Goal: Task Accomplishment & Management: Manage account settings

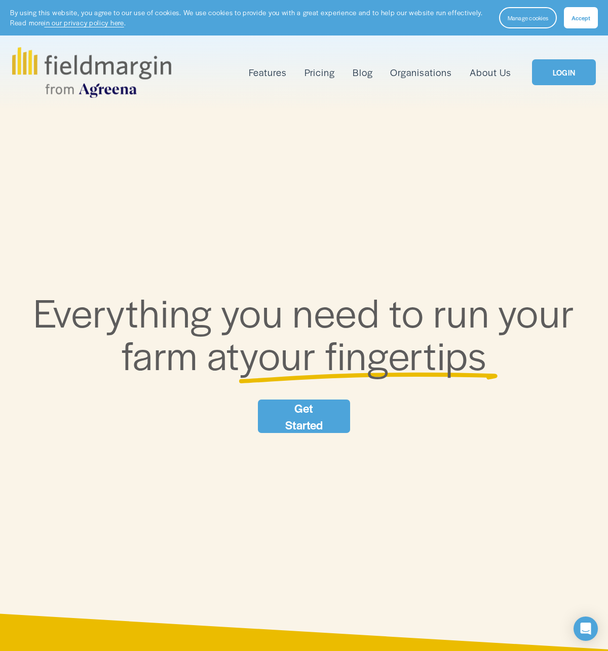
click at [564, 73] on link "LOGIN" at bounding box center [564, 72] width 64 height 26
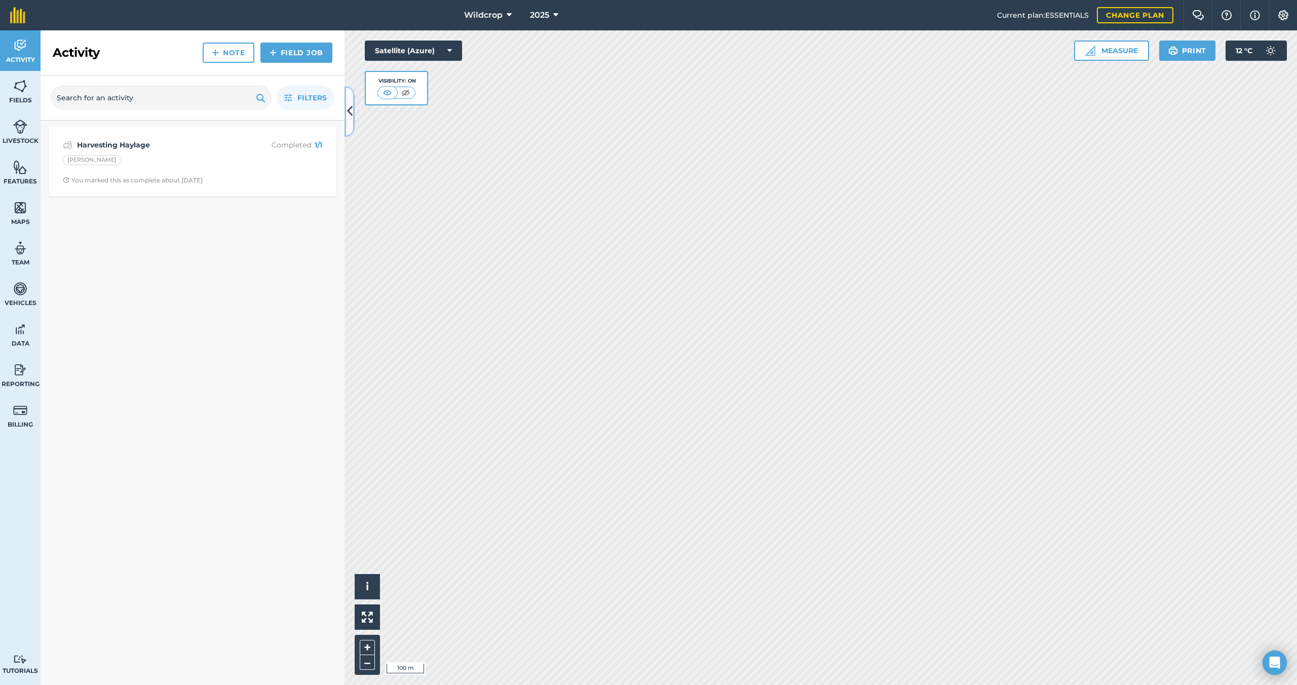
click at [346, 112] on button at bounding box center [350, 111] width 10 height 51
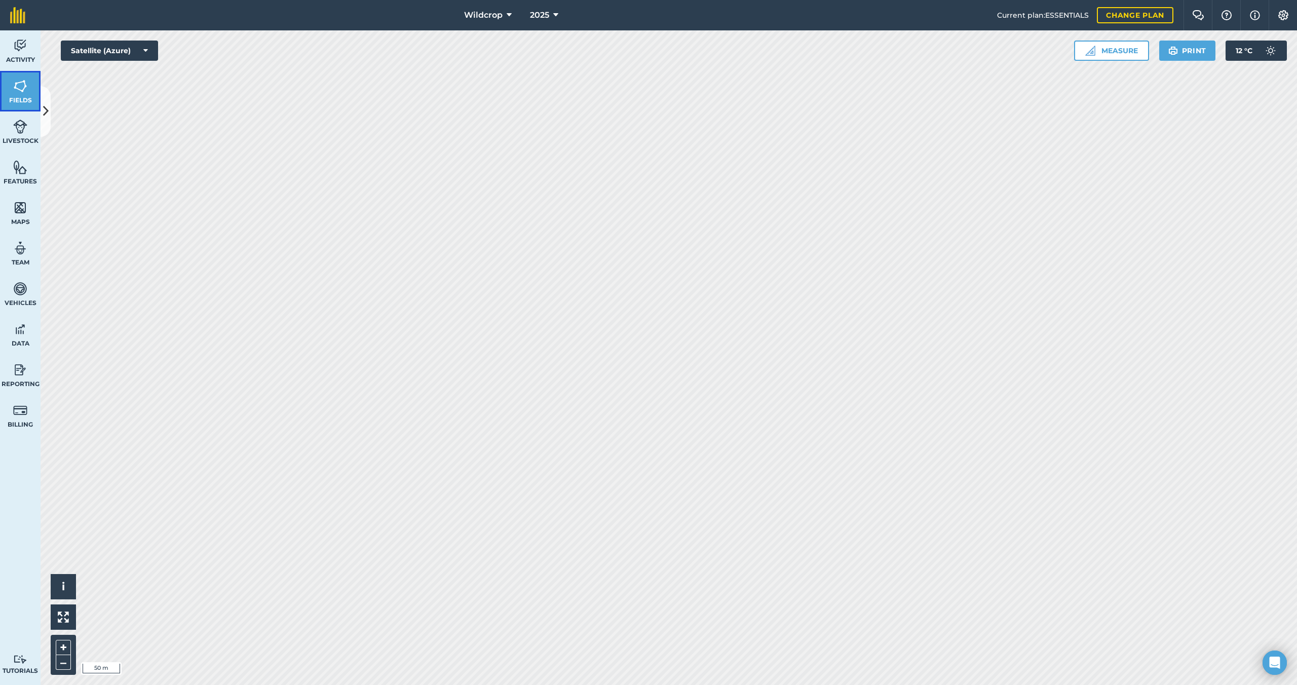
click at [20, 93] on img at bounding box center [20, 86] width 14 height 15
click at [24, 172] on img at bounding box center [20, 167] width 14 height 15
click at [18, 88] on img at bounding box center [20, 86] width 14 height 15
click at [45, 110] on icon at bounding box center [46, 111] width 6 height 18
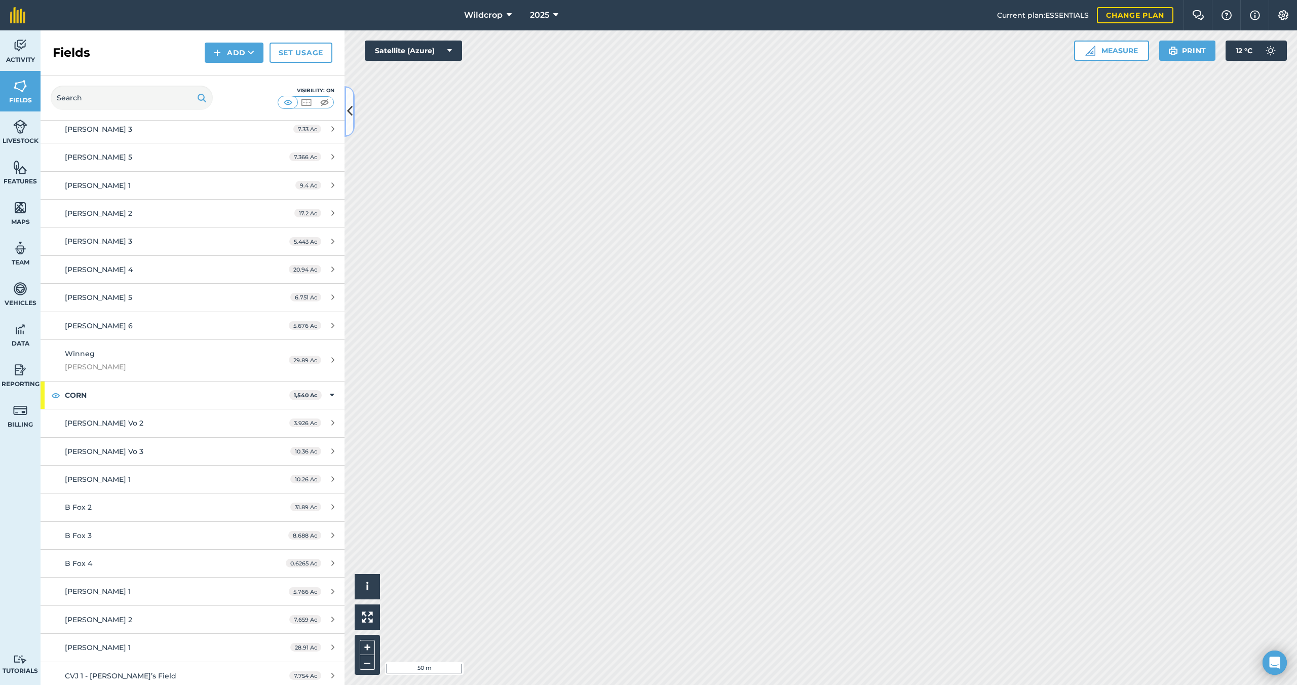
scroll to position [545, 0]
click at [92, 213] on span "Mcwilliam 2" at bounding box center [98, 211] width 67 height 9
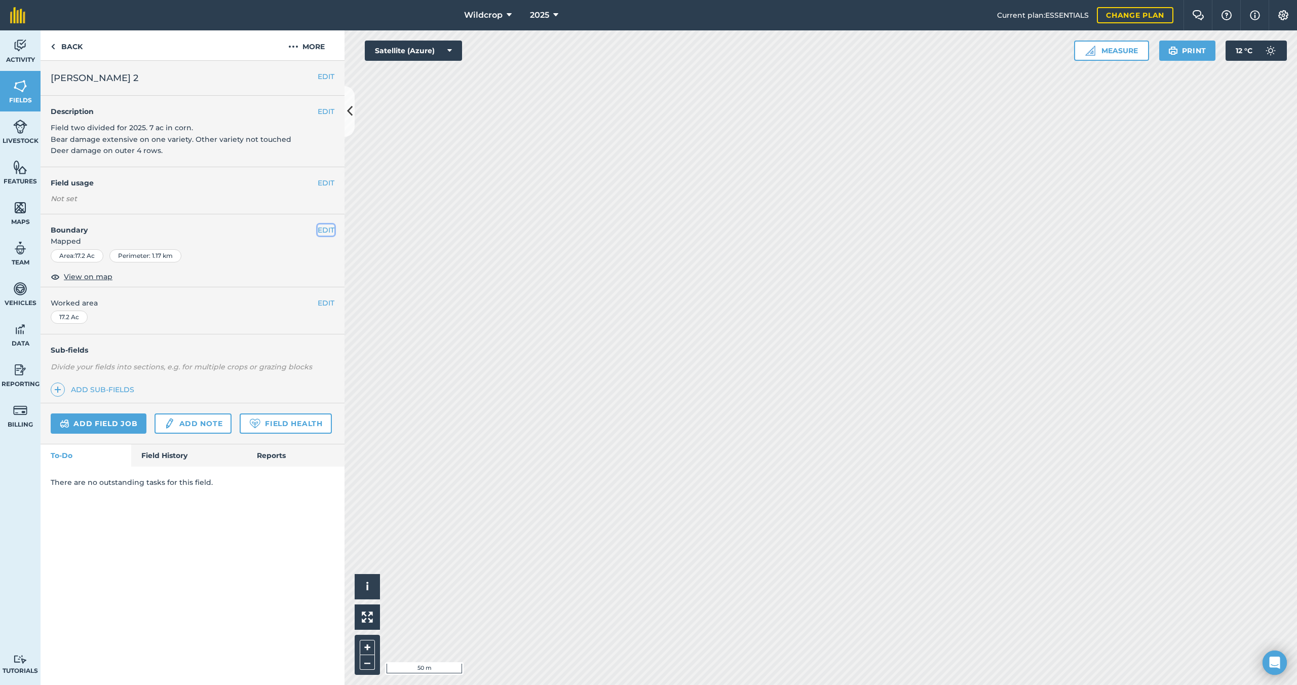
click at [326, 230] on button "EDIT" at bounding box center [326, 229] width 17 height 11
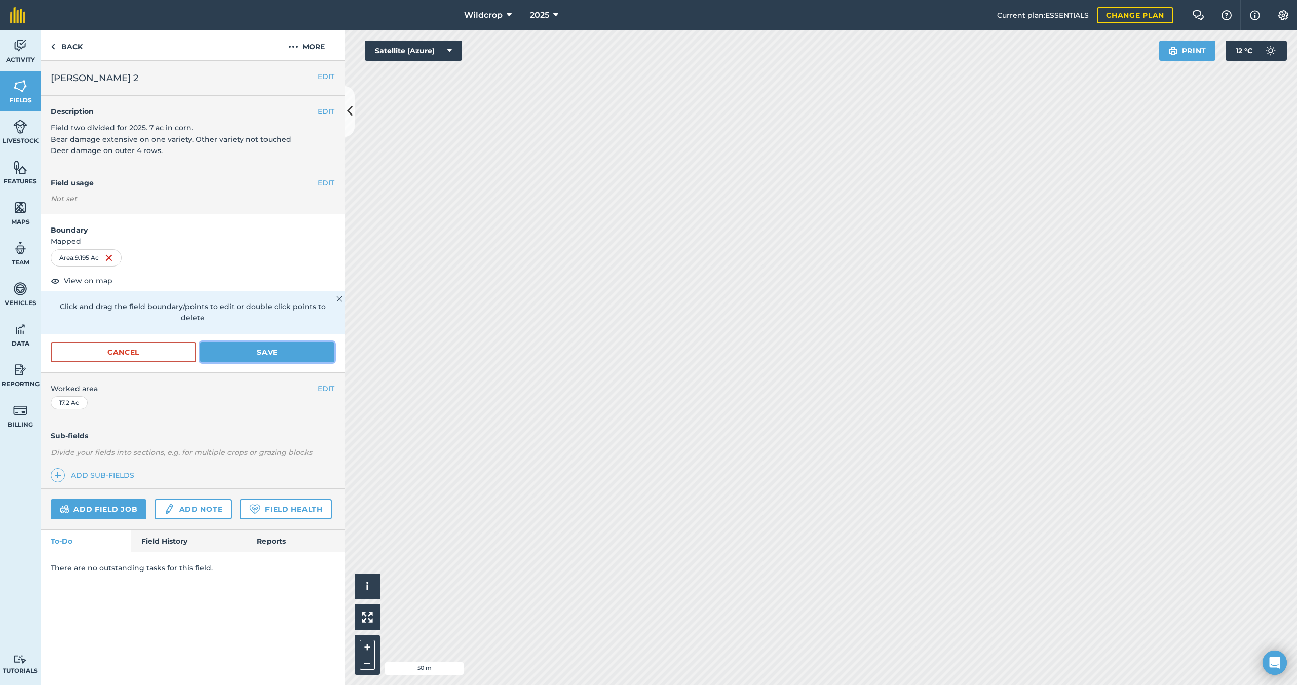
click at [288, 342] on button "Save" at bounding box center [267, 352] width 134 height 20
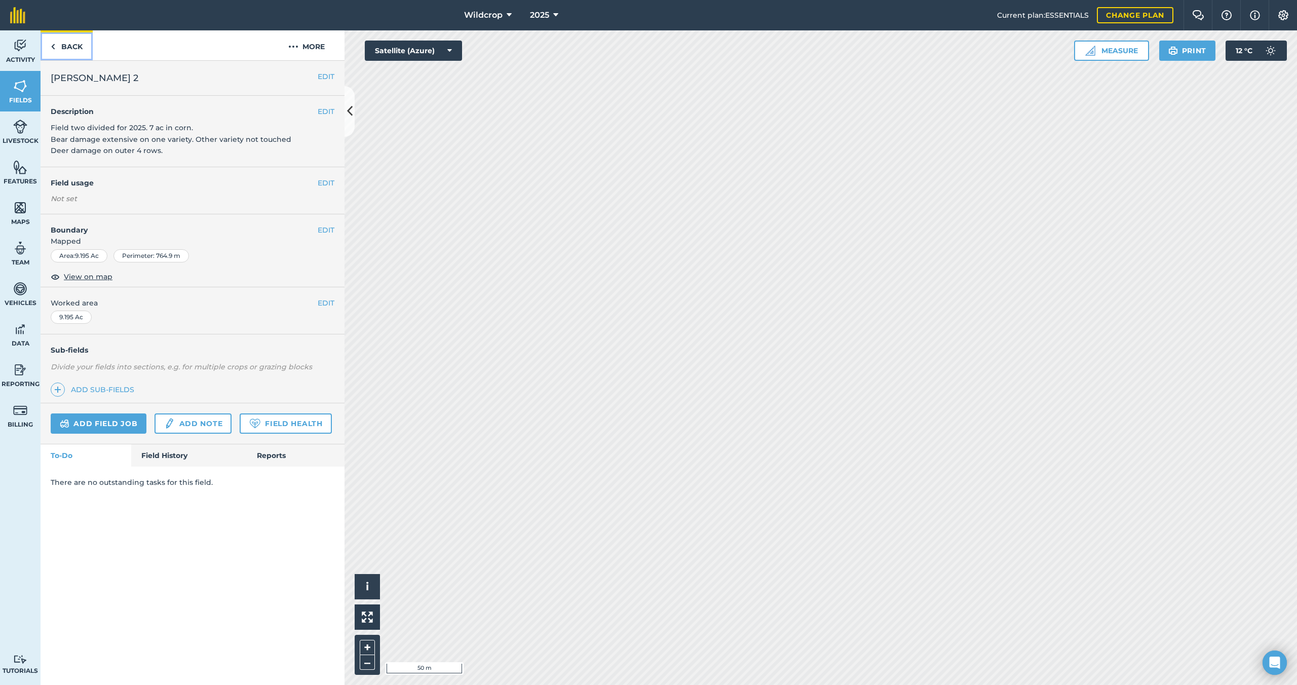
click at [71, 49] on link "Back" at bounding box center [67, 45] width 52 height 30
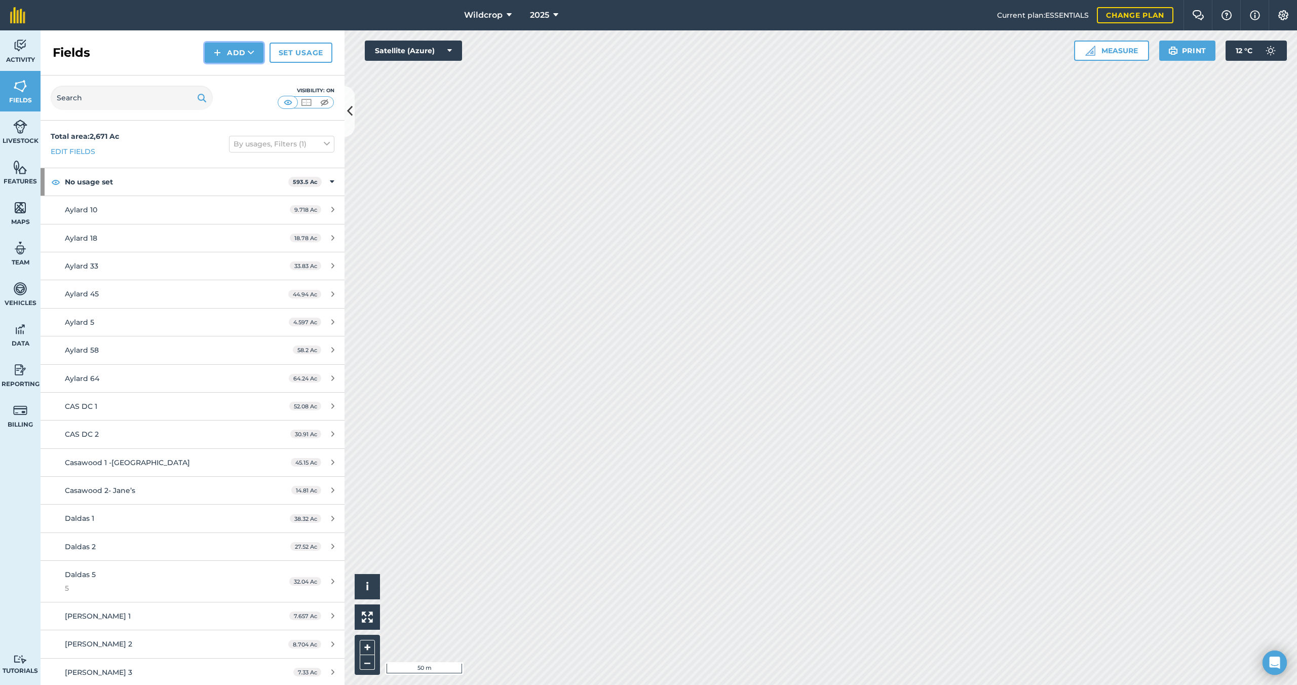
click at [247, 53] on button "Add" at bounding box center [234, 53] width 59 height 20
click at [238, 77] on link "Draw" at bounding box center [234, 75] width 56 height 22
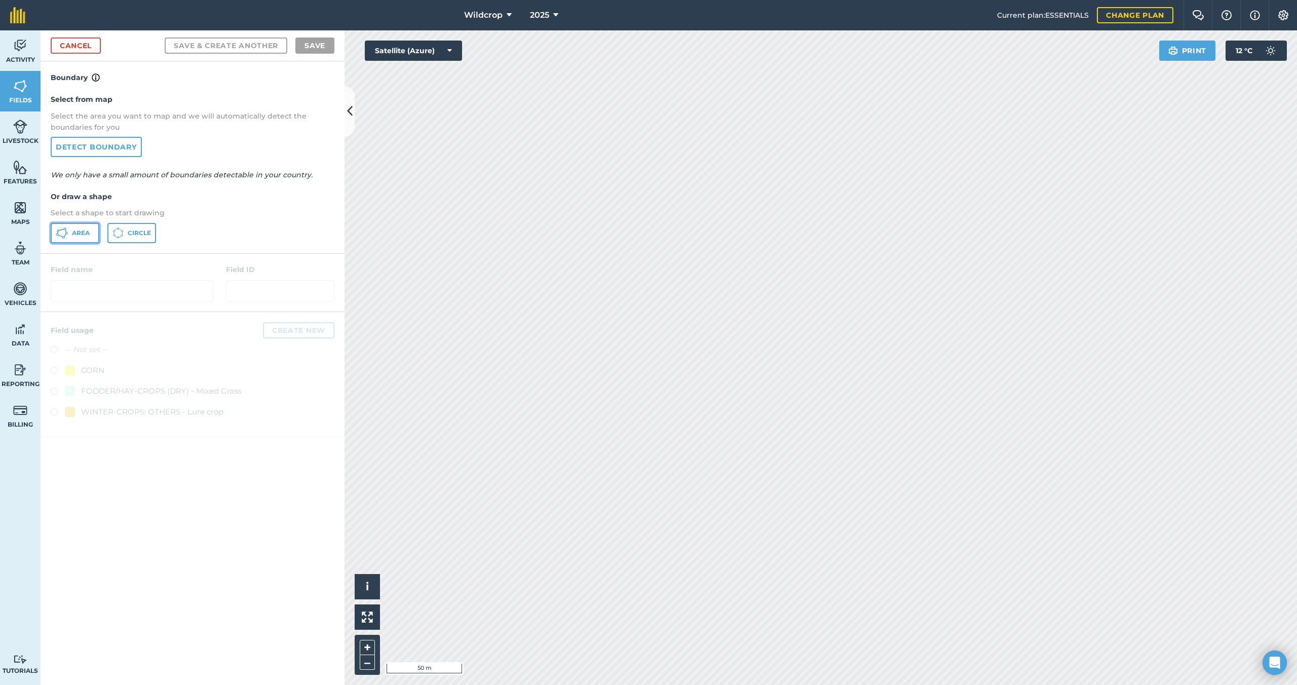
click at [87, 232] on span "Area" at bounding box center [81, 233] width 18 height 8
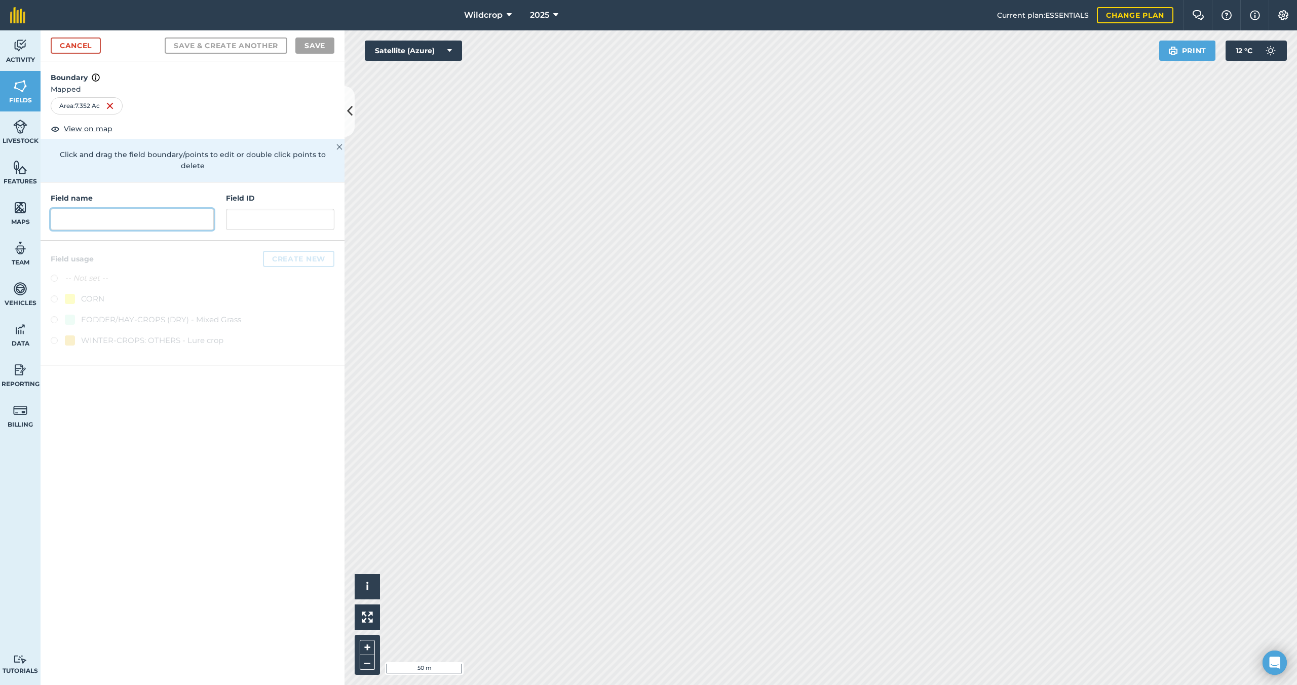
click at [84, 209] on input "text" at bounding box center [132, 219] width 163 height 21
type input "McWillam - C"
click at [54, 295] on label at bounding box center [58, 300] width 14 height 10
radio input "true"
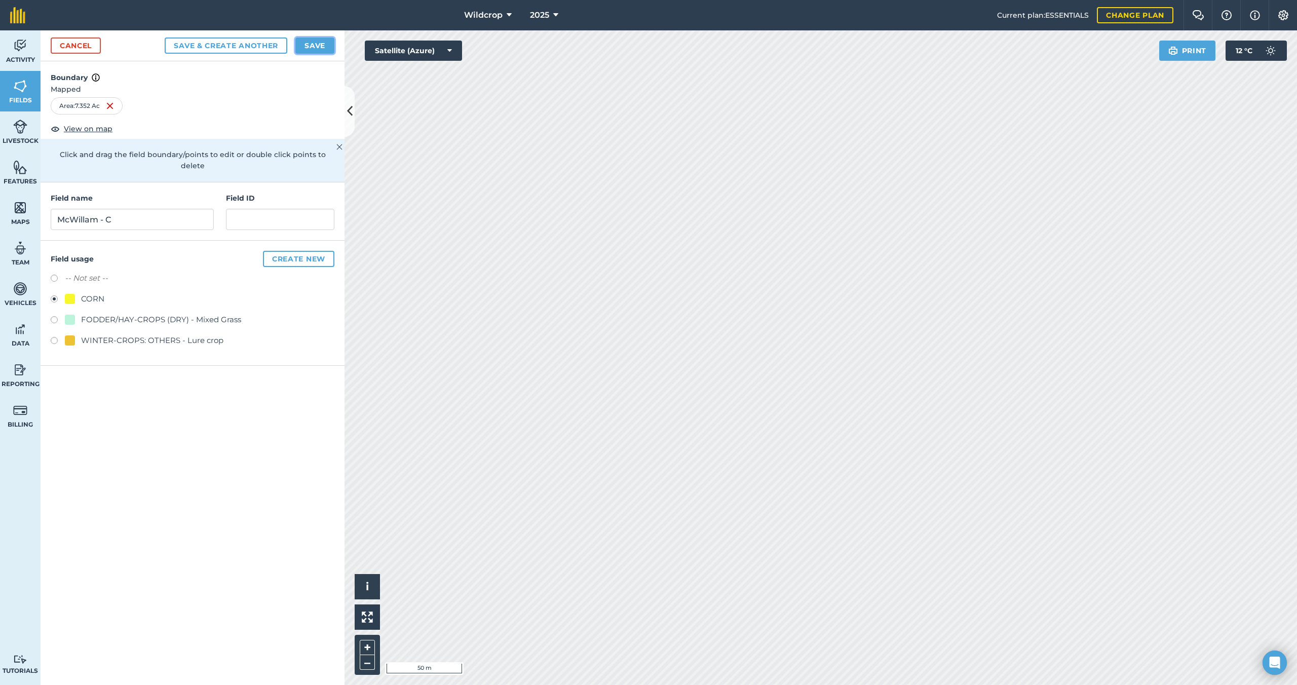
click at [317, 45] on button "Save" at bounding box center [314, 45] width 39 height 16
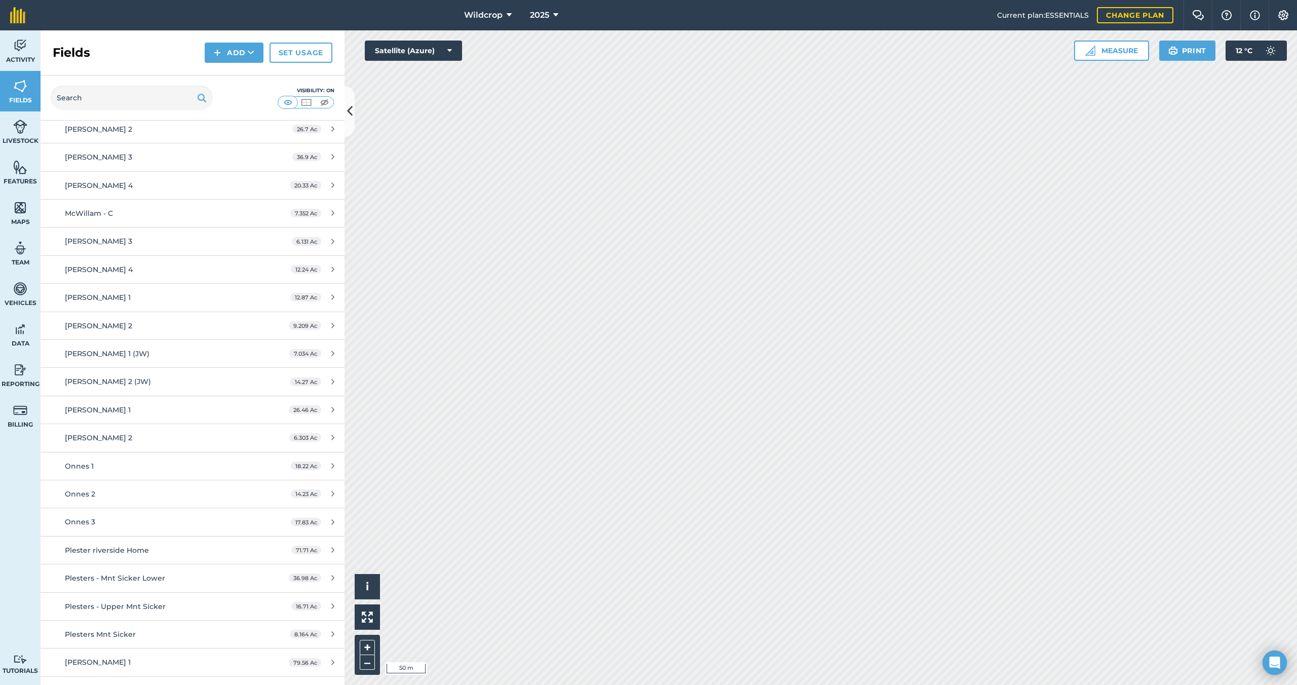
scroll to position [2043, 0]
click at [124, 215] on div "McWillam - C" at bounding box center [160, 213] width 191 height 11
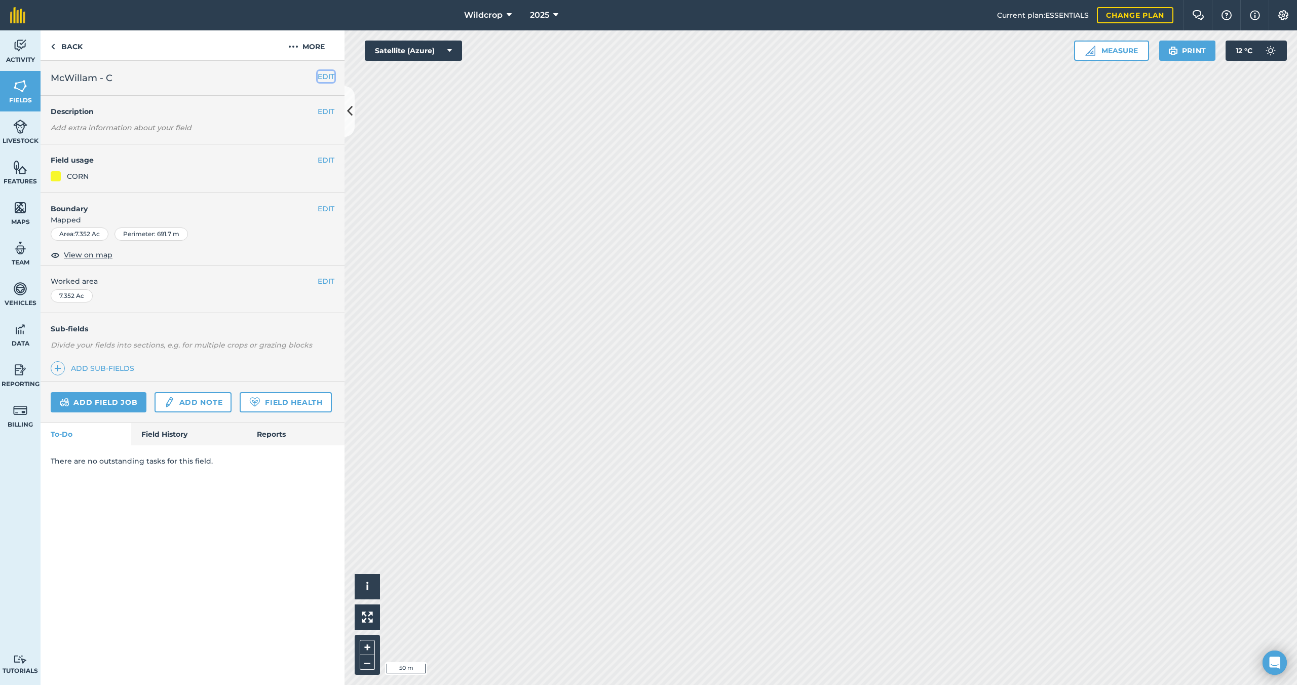
click at [329, 76] on button "EDIT" at bounding box center [326, 76] width 17 height 11
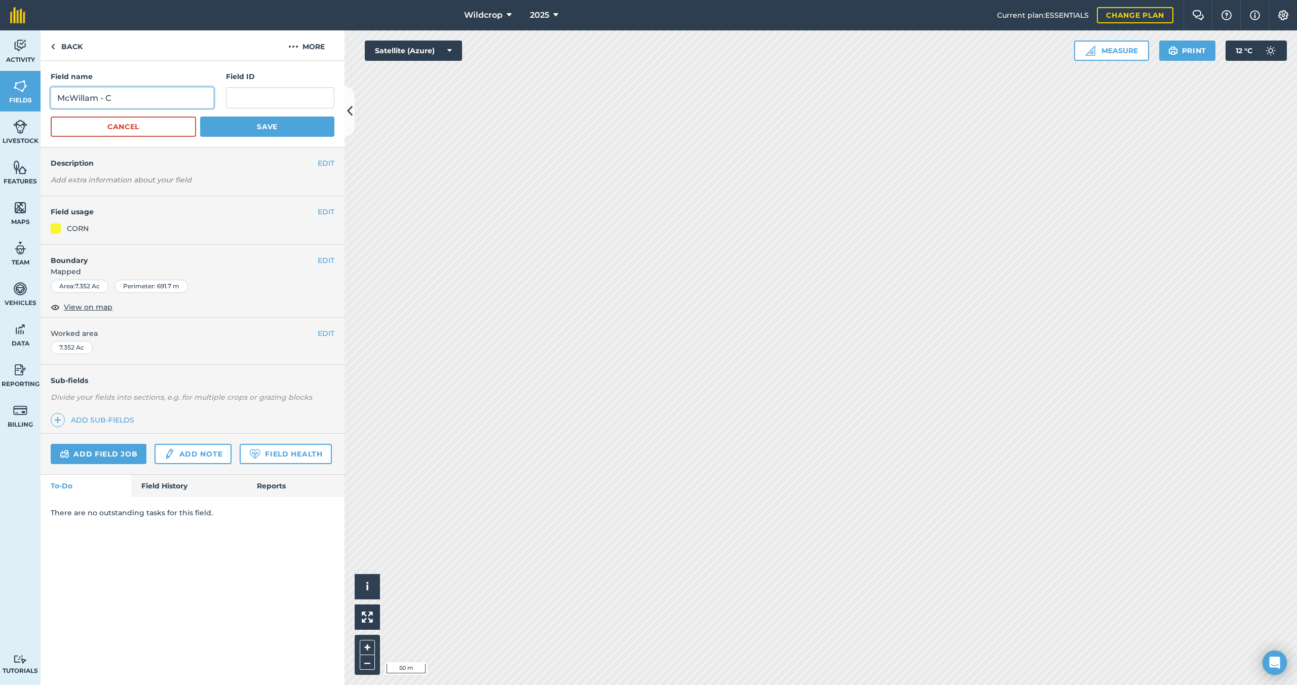
click at [120, 98] on input "McWillam - C" at bounding box center [132, 97] width 163 height 21
click at [104, 99] on input "McWillam - 7" at bounding box center [132, 97] width 163 height 21
type input "McWillam 7"
click at [272, 127] on button "Save" at bounding box center [267, 127] width 134 height 20
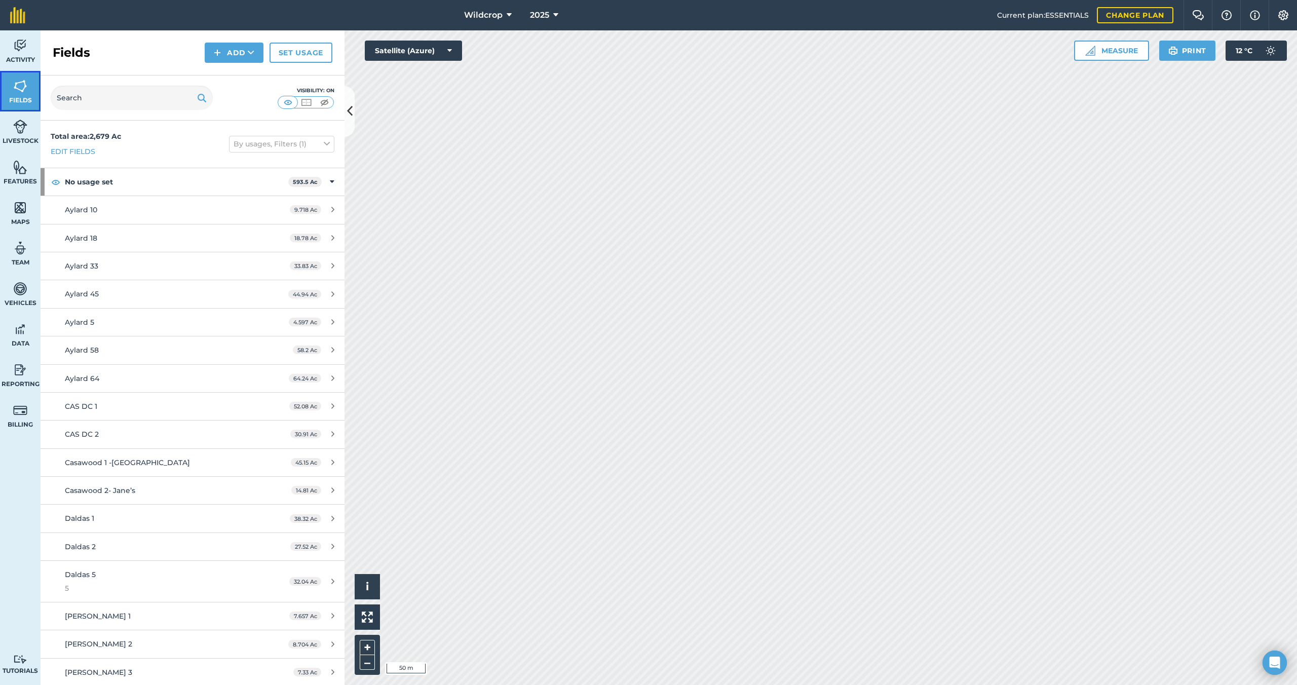
click at [22, 95] on link "Fields" at bounding box center [20, 91] width 41 height 41
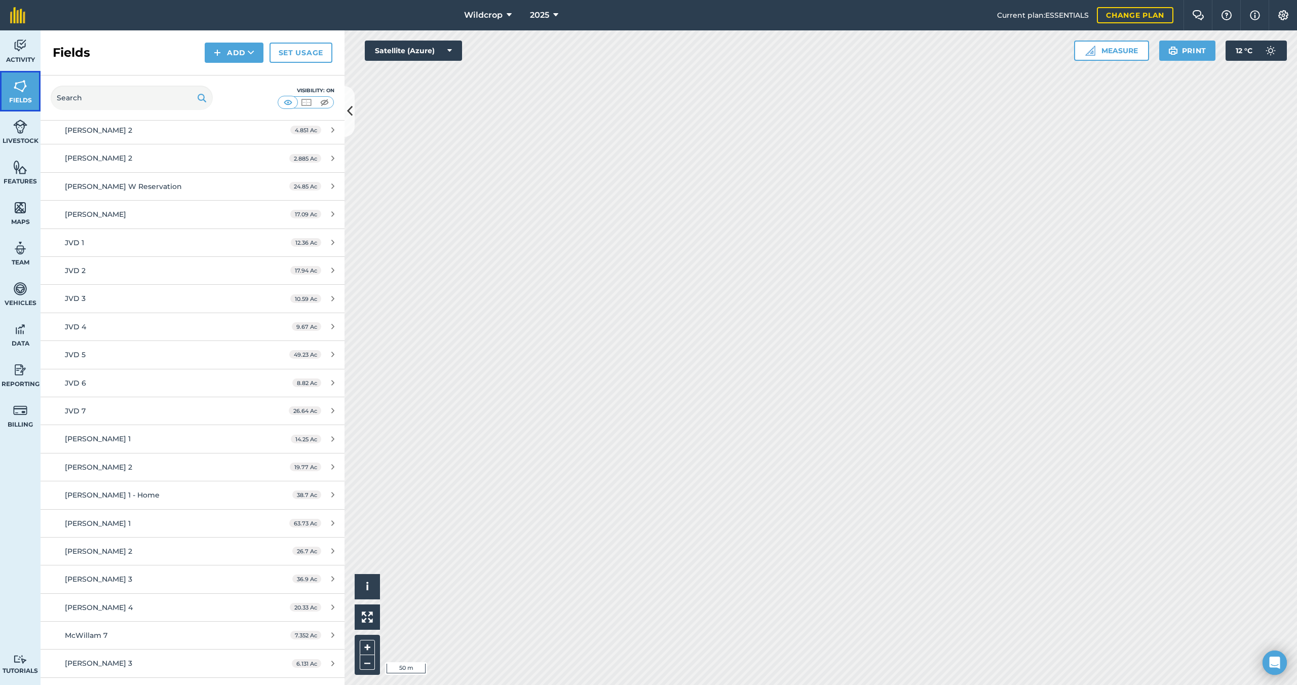
scroll to position [1572, 0]
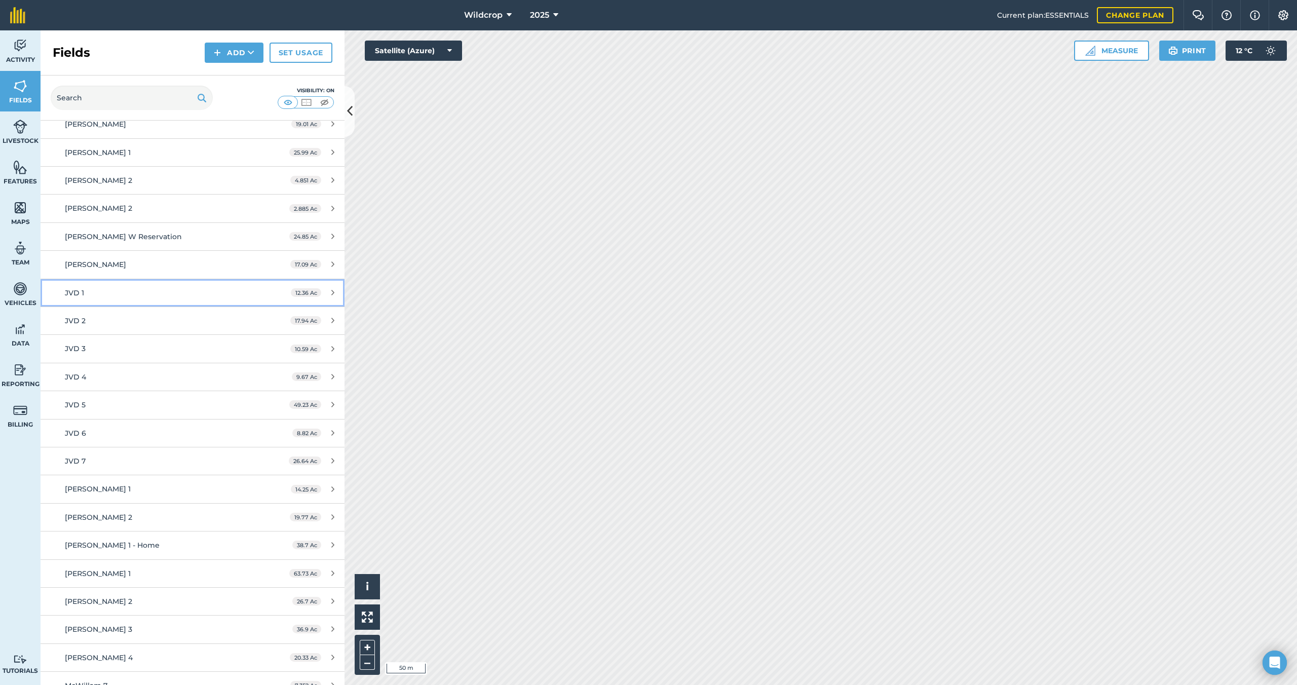
click at [152, 294] on div "JVD 1" at bounding box center [160, 292] width 191 height 11
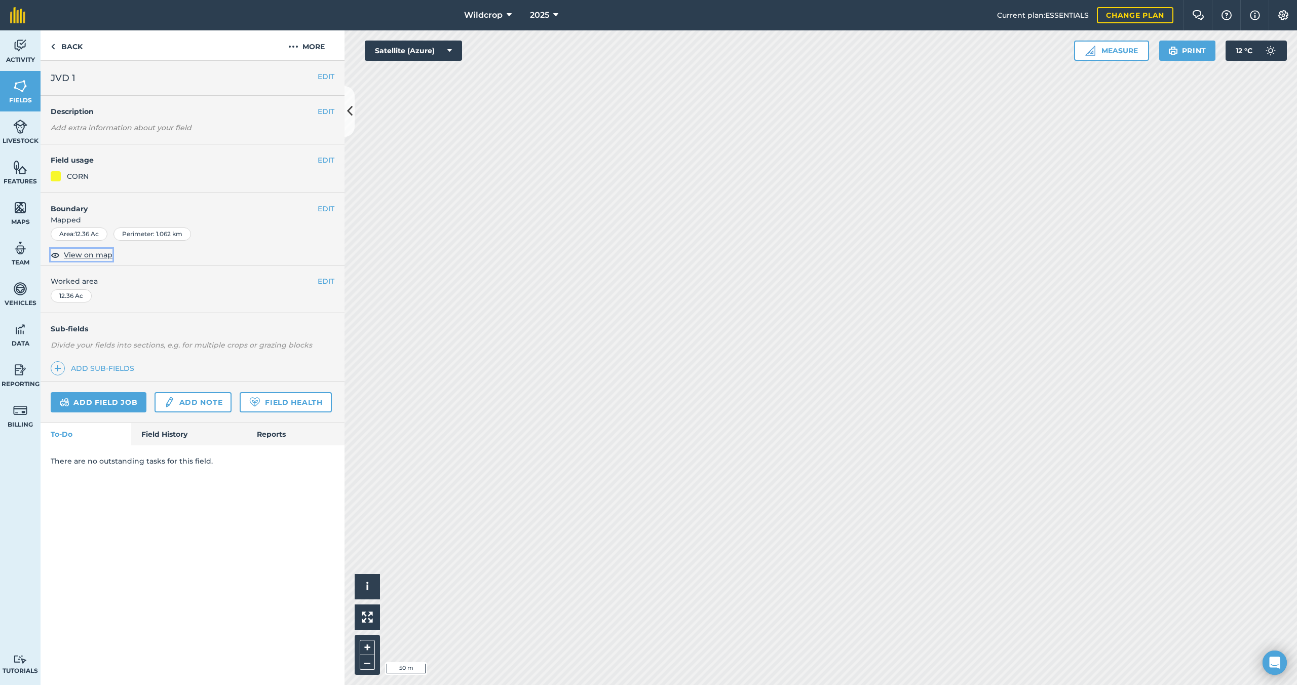
click at [95, 256] on span "View on map" at bounding box center [88, 254] width 49 height 11
click at [25, 95] on link "Fields" at bounding box center [20, 91] width 41 height 41
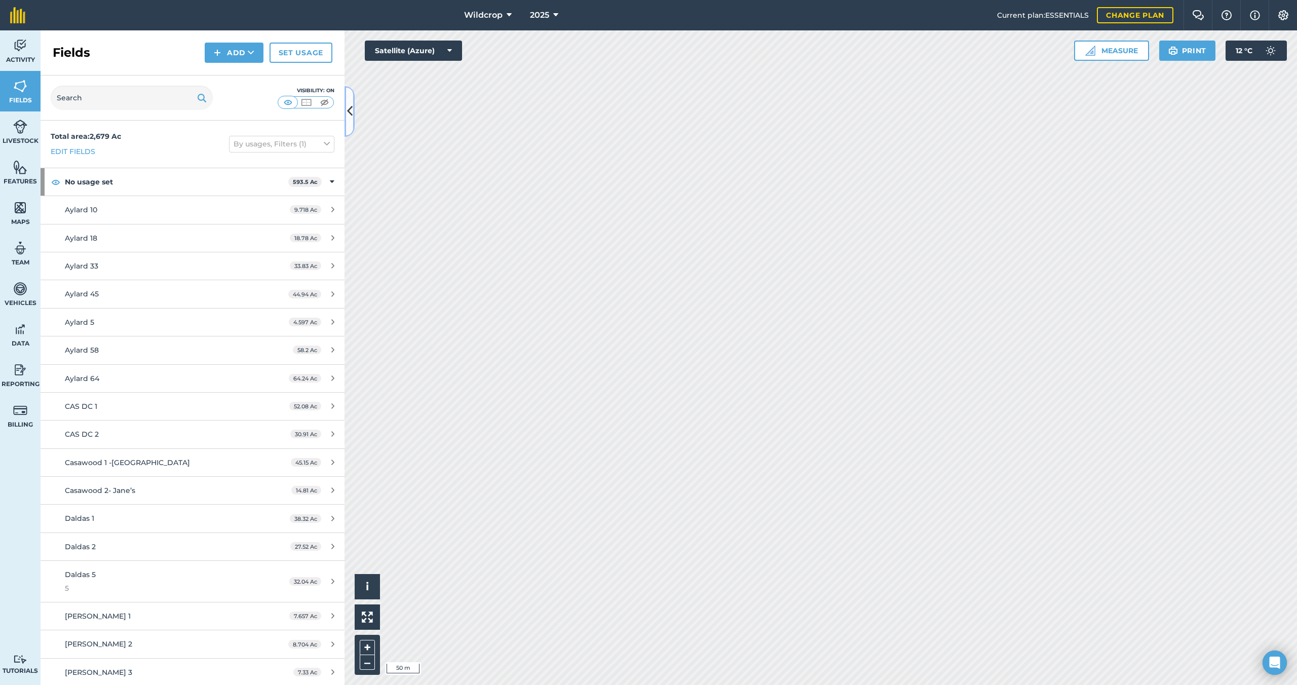
click at [352, 113] on icon at bounding box center [350, 111] width 6 height 18
